Goal: Transaction & Acquisition: Purchase product/service

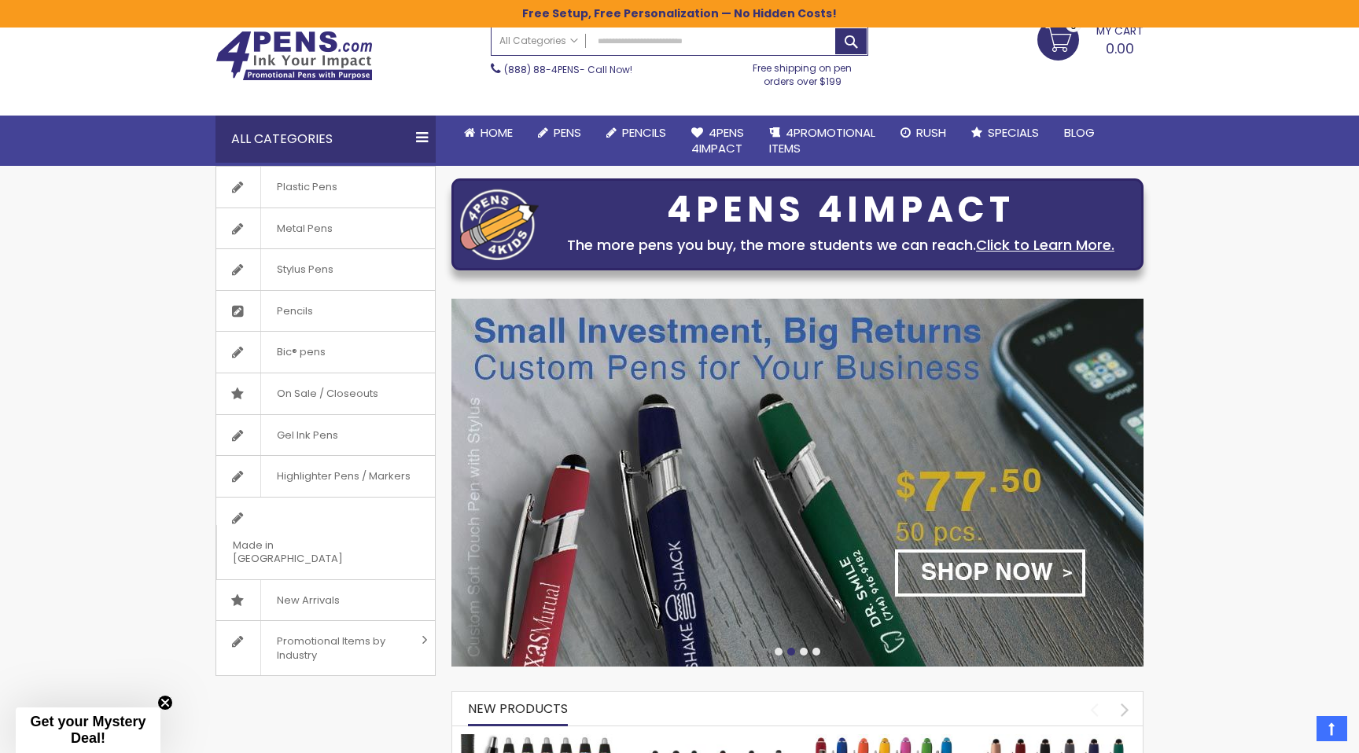
scroll to position [48, 0]
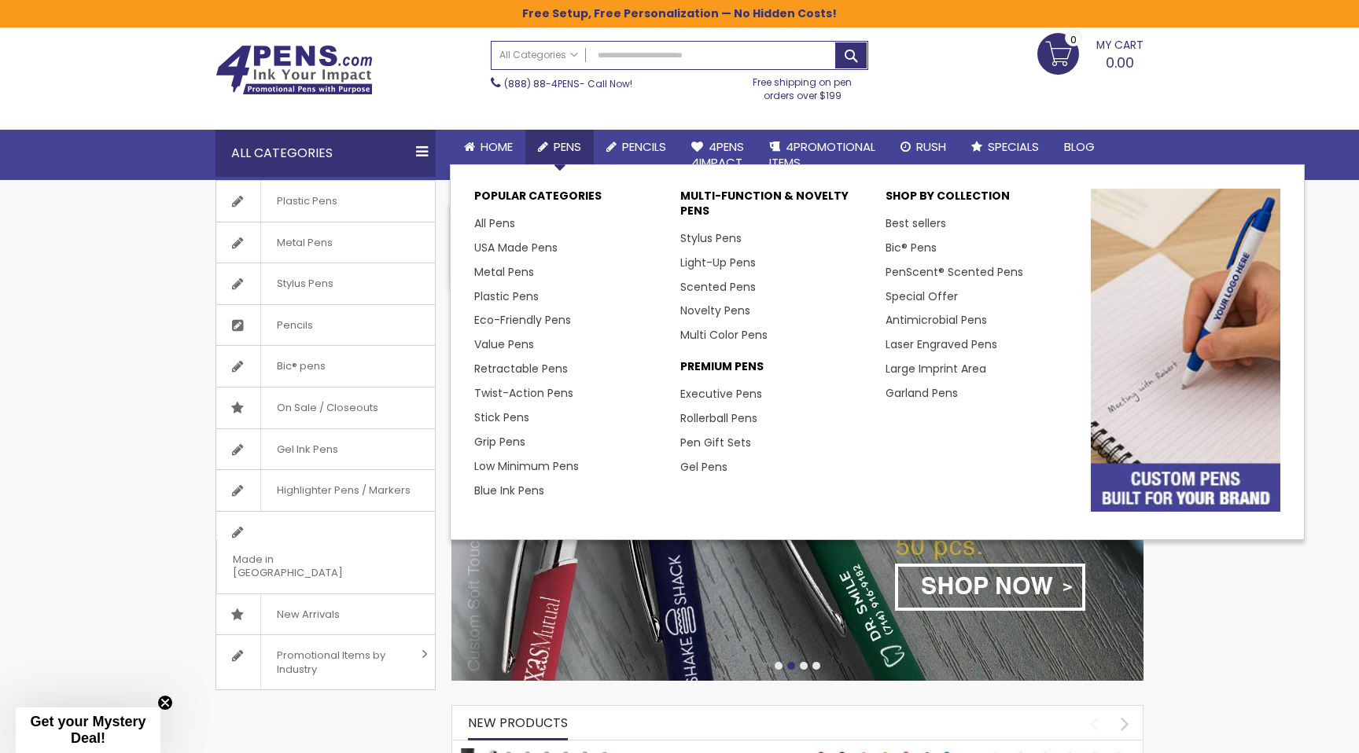
click at [561, 139] on span "Pens" at bounding box center [567, 146] width 28 height 17
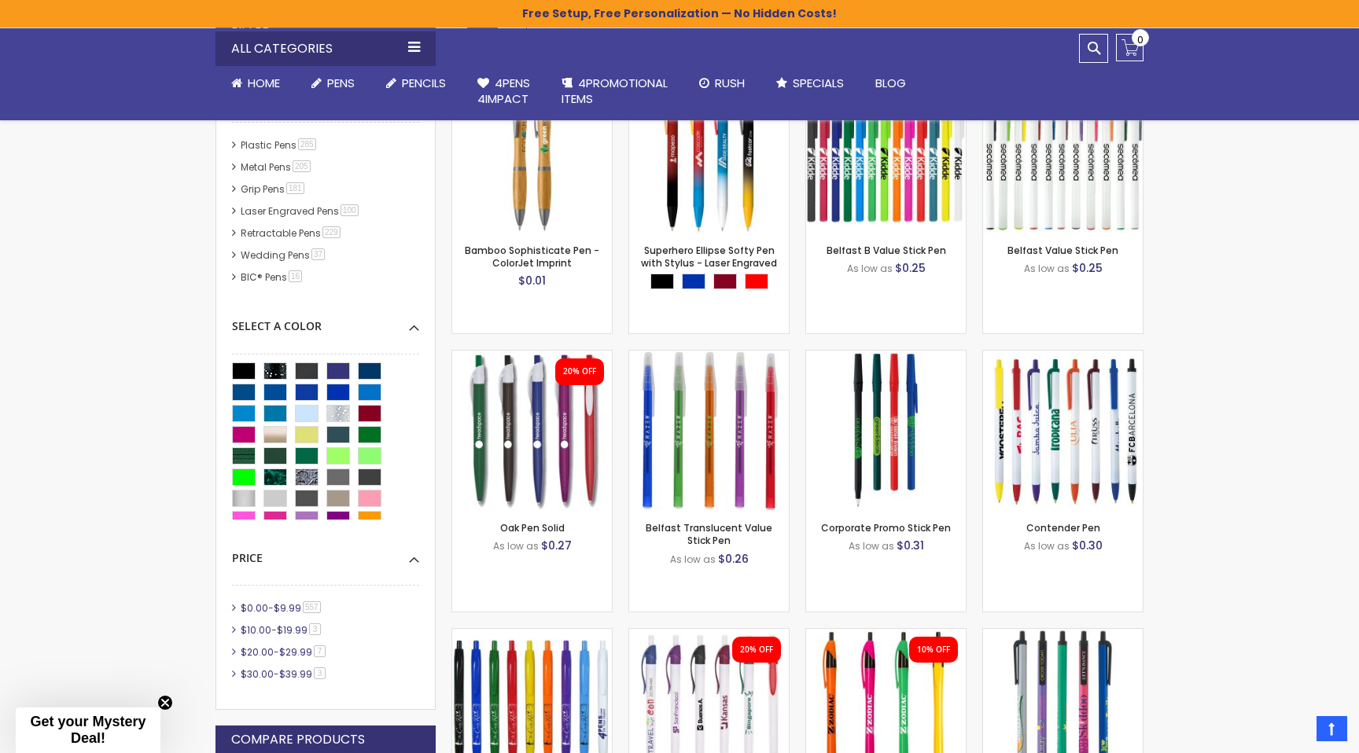
scroll to position [450, 0]
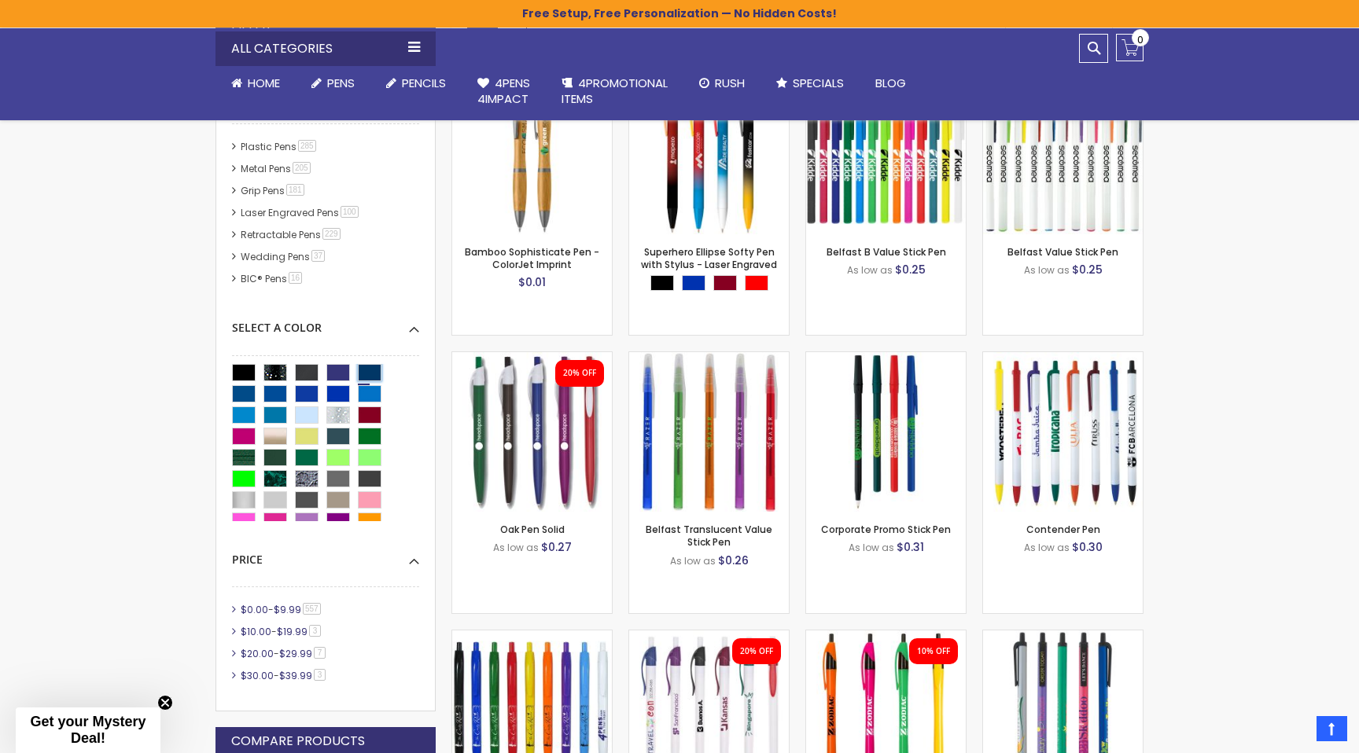
click at [373, 373] on div "Navy Blue" at bounding box center [370, 372] width 24 height 17
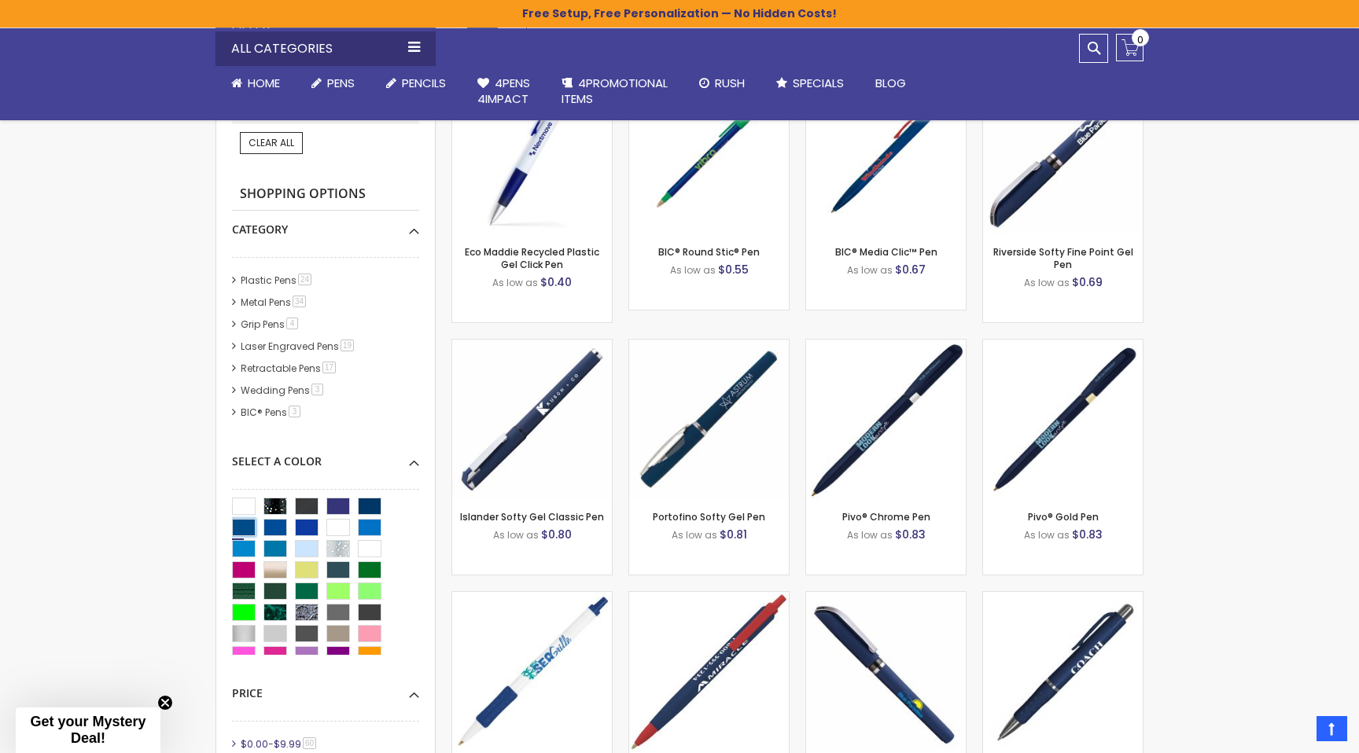
click at [245, 524] on div "Ocean Blue" at bounding box center [244, 527] width 24 height 17
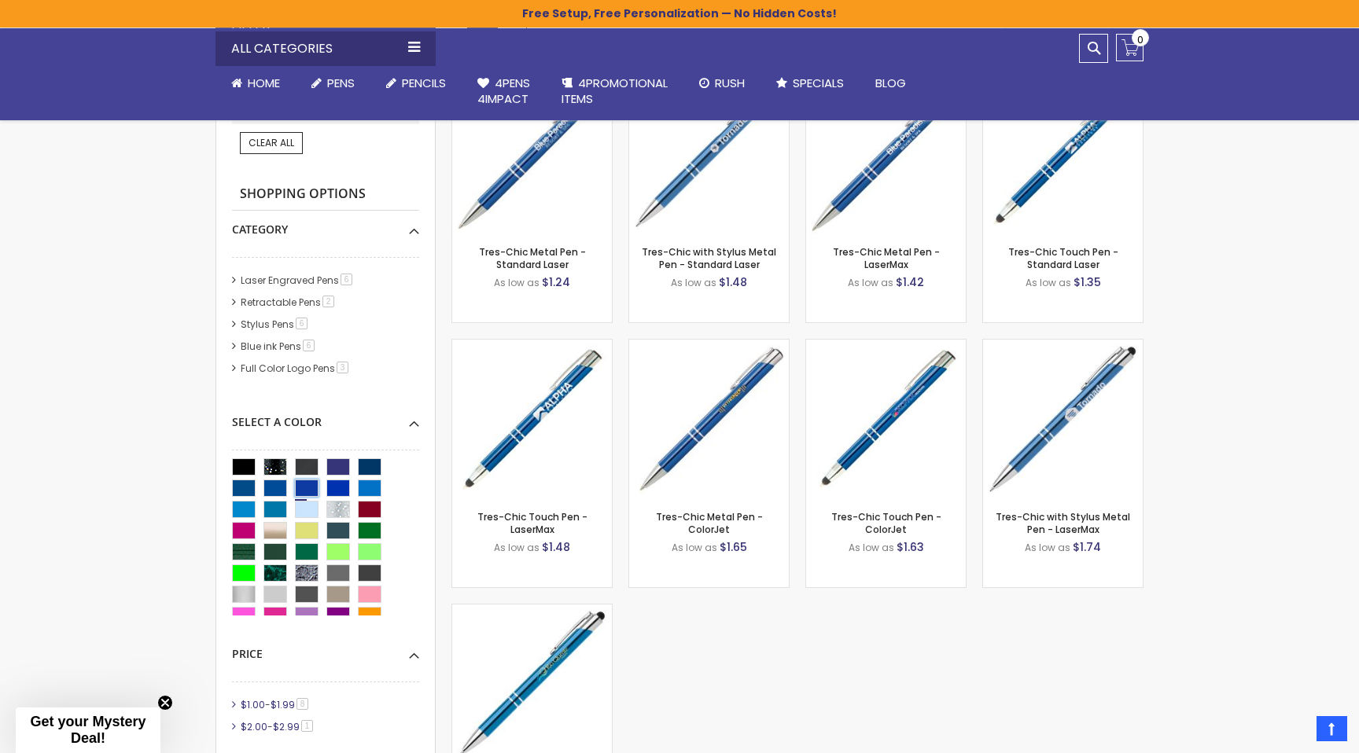
click at [303, 487] on div "Cobalt" at bounding box center [307, 488] width 24 height 17
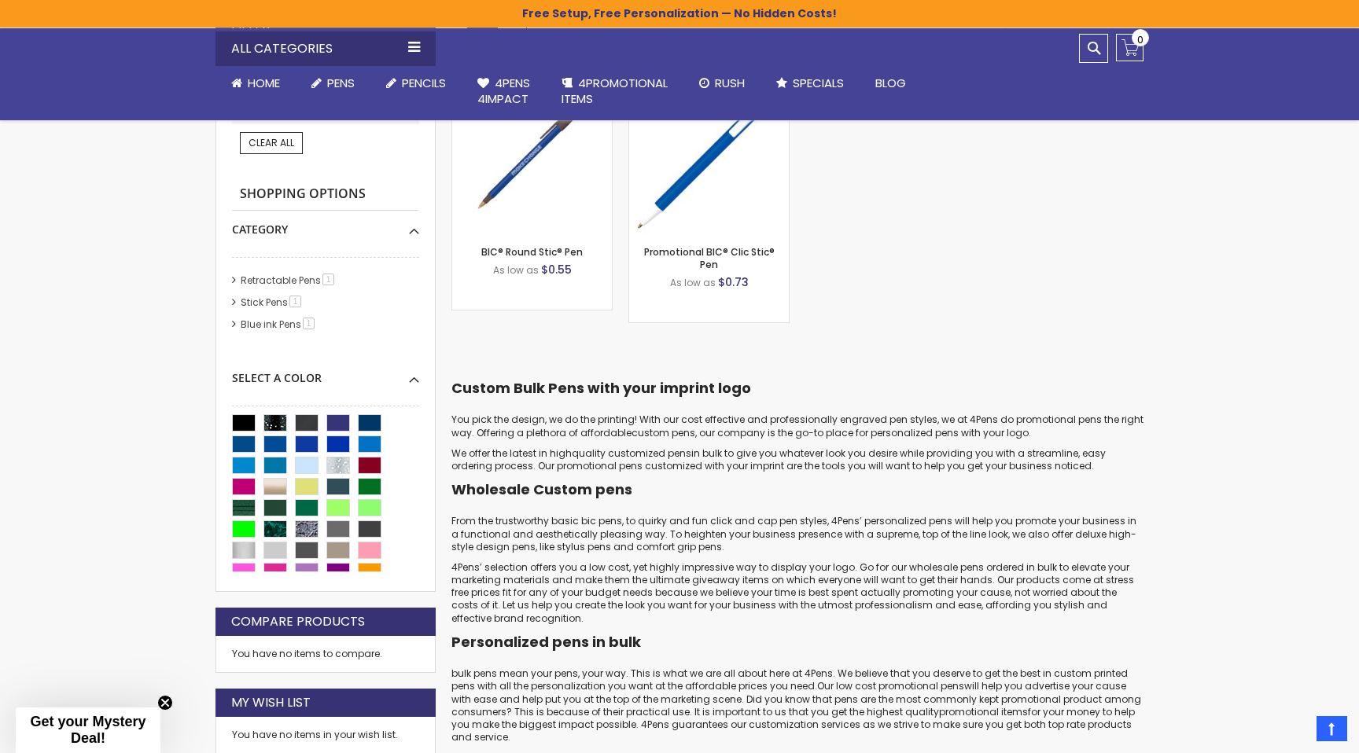
scroll to position [445, 0]
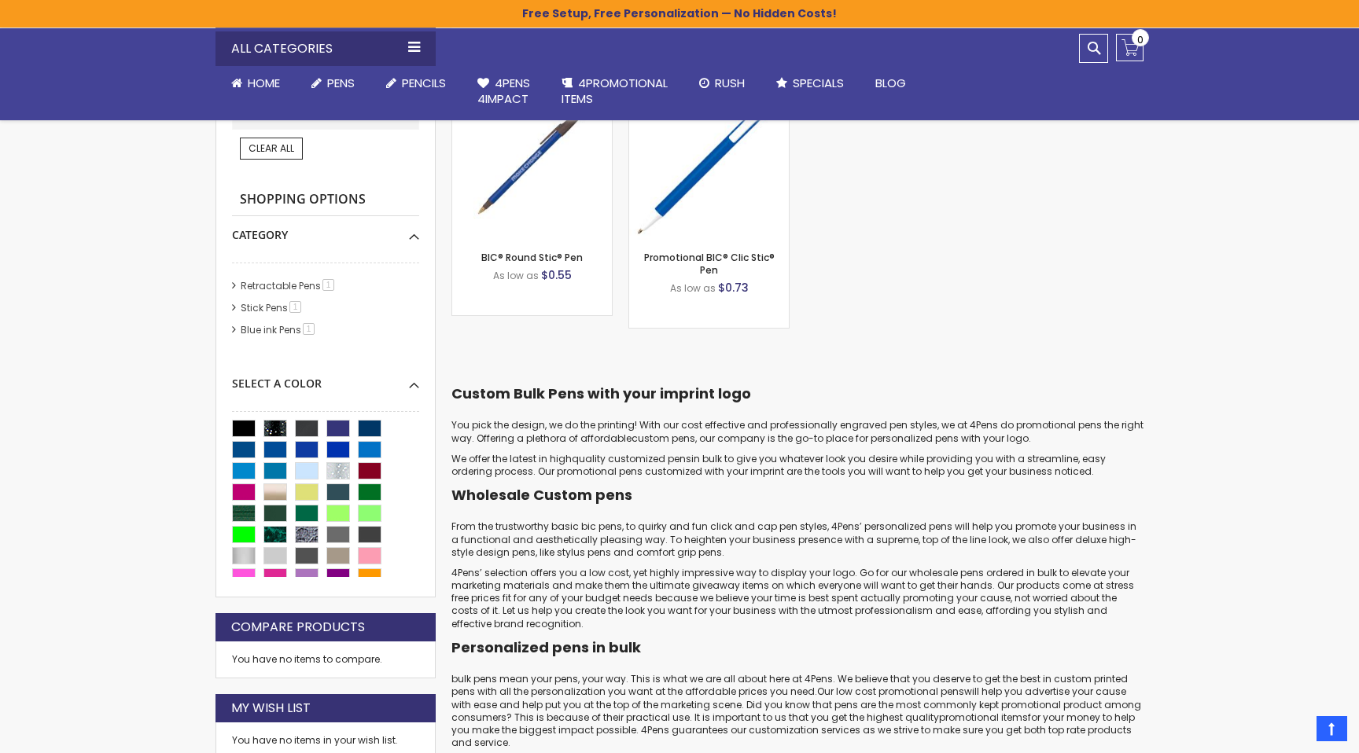
click at [374, 432] on div "Close dialog Sign up to get your Mystery Discount ! Name Email Send Me the Deal…" at bounding box center [679, 376] width 1359 height 753
click at [374, 432] on div "Navy Blue" at bounding box center [370, 428] width 24 height 17
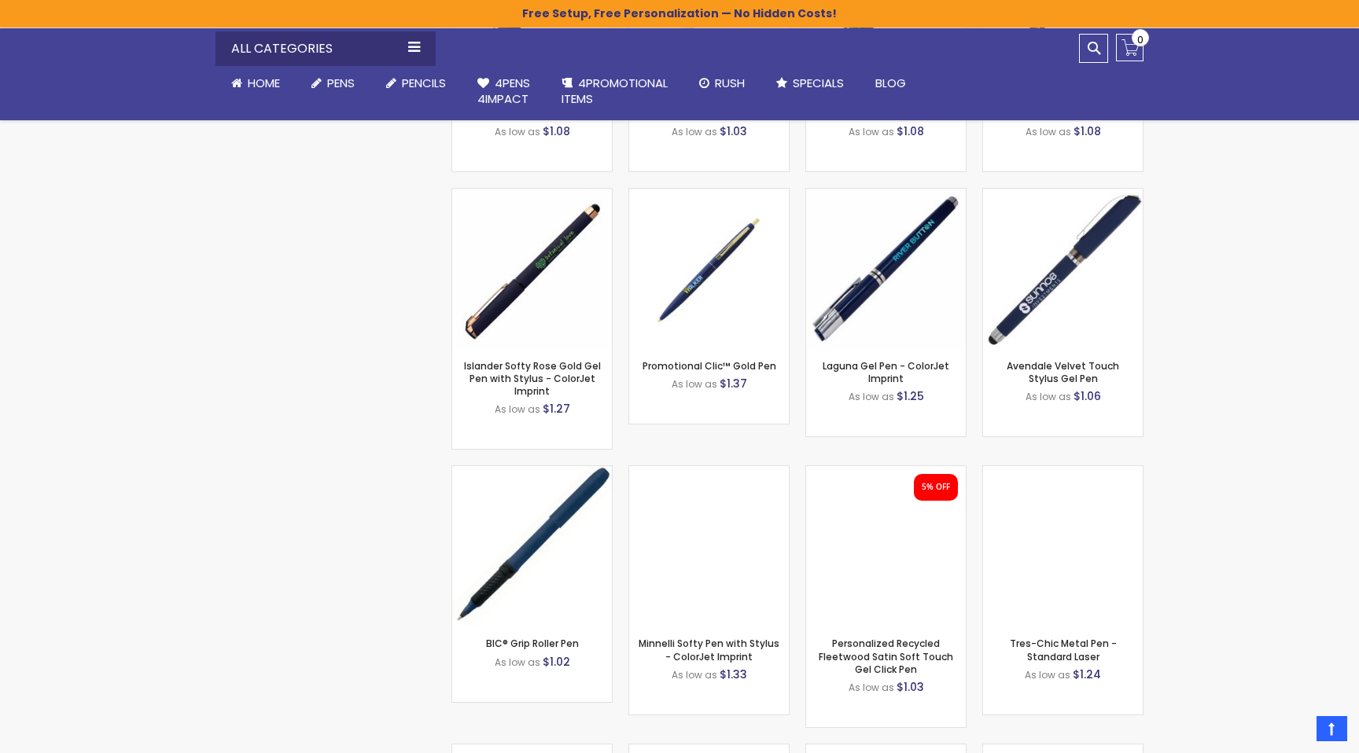
scroll to position [1576, 0]
